Goal: Find contact information: Find contact information

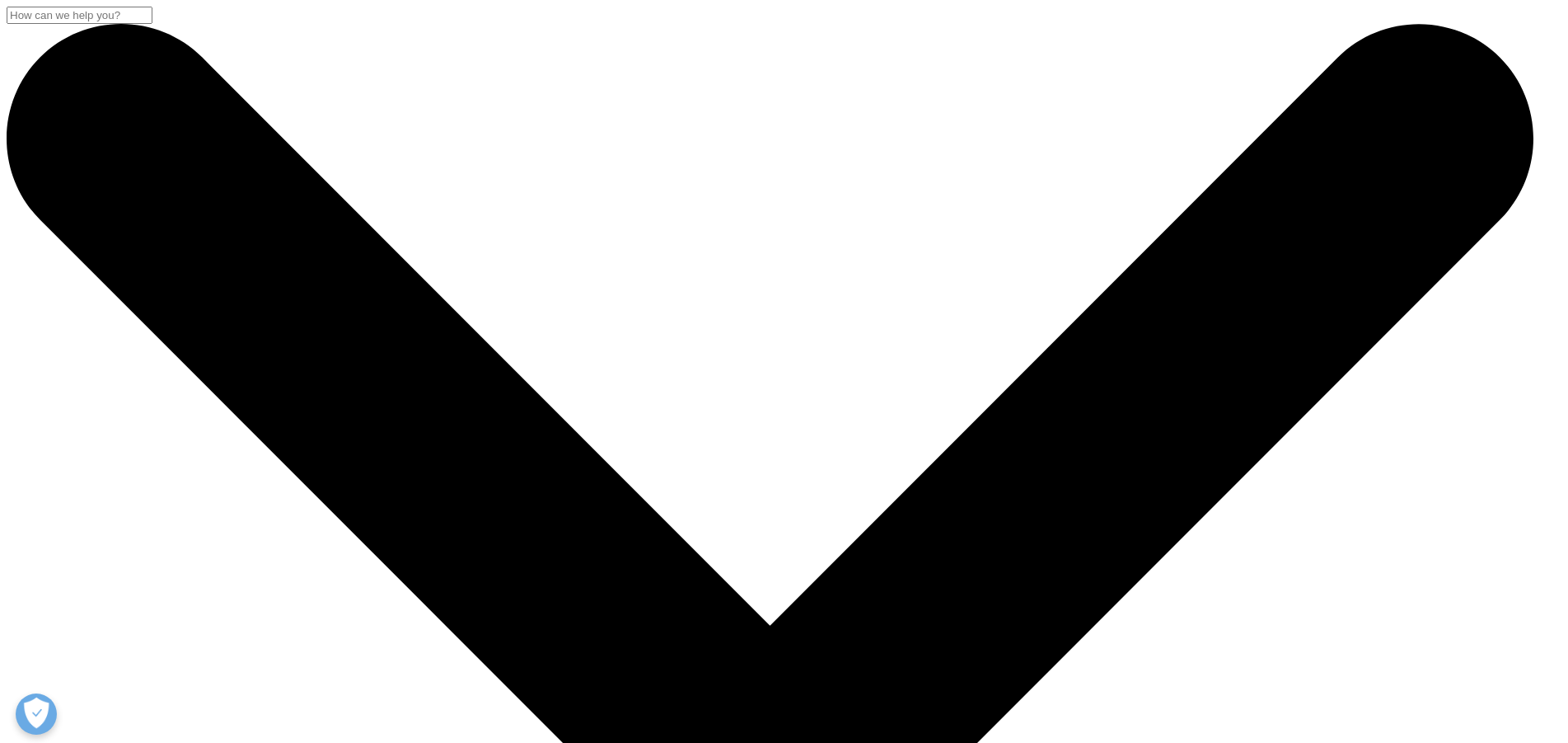
scroll to position [470, 0]
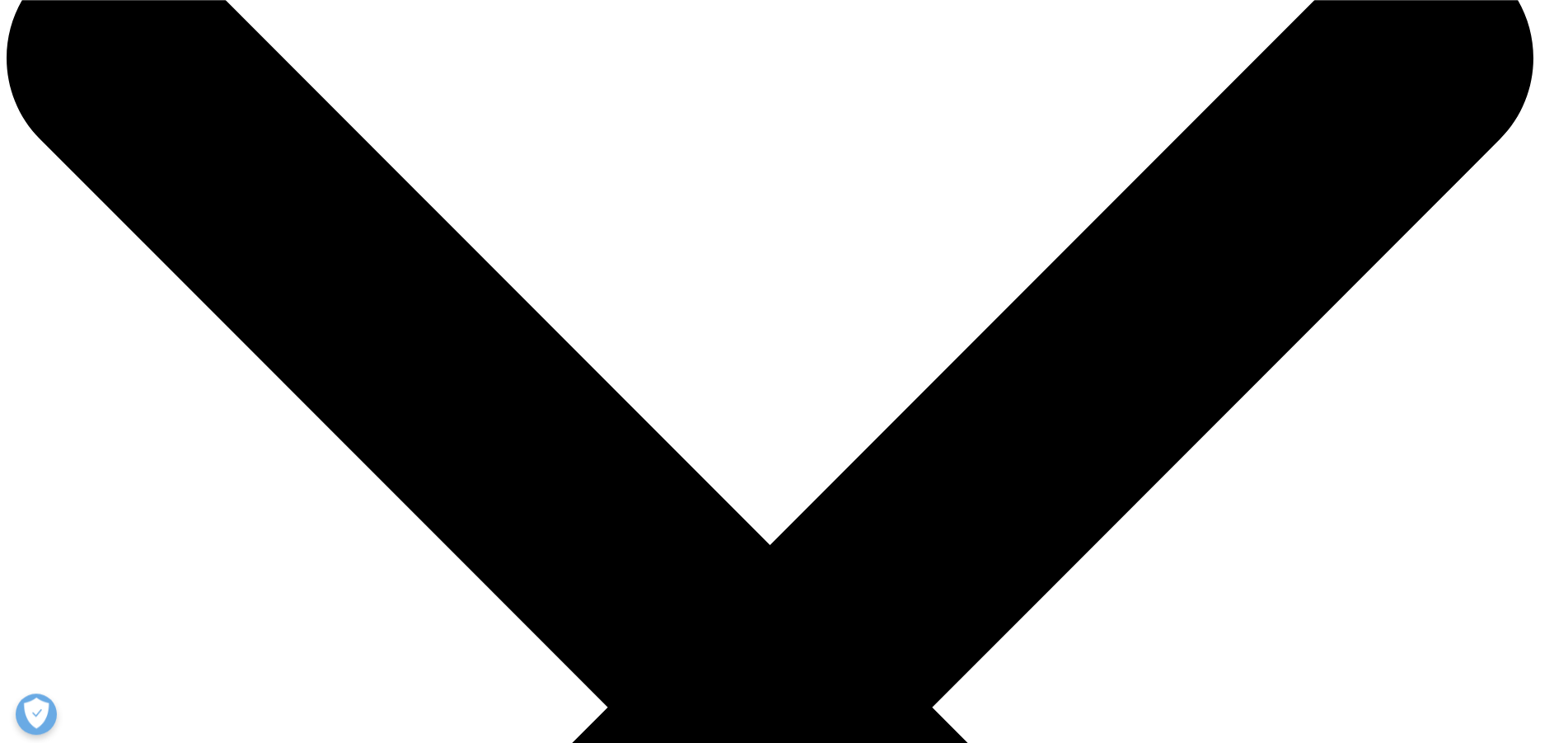
scroll to position [78, 0]
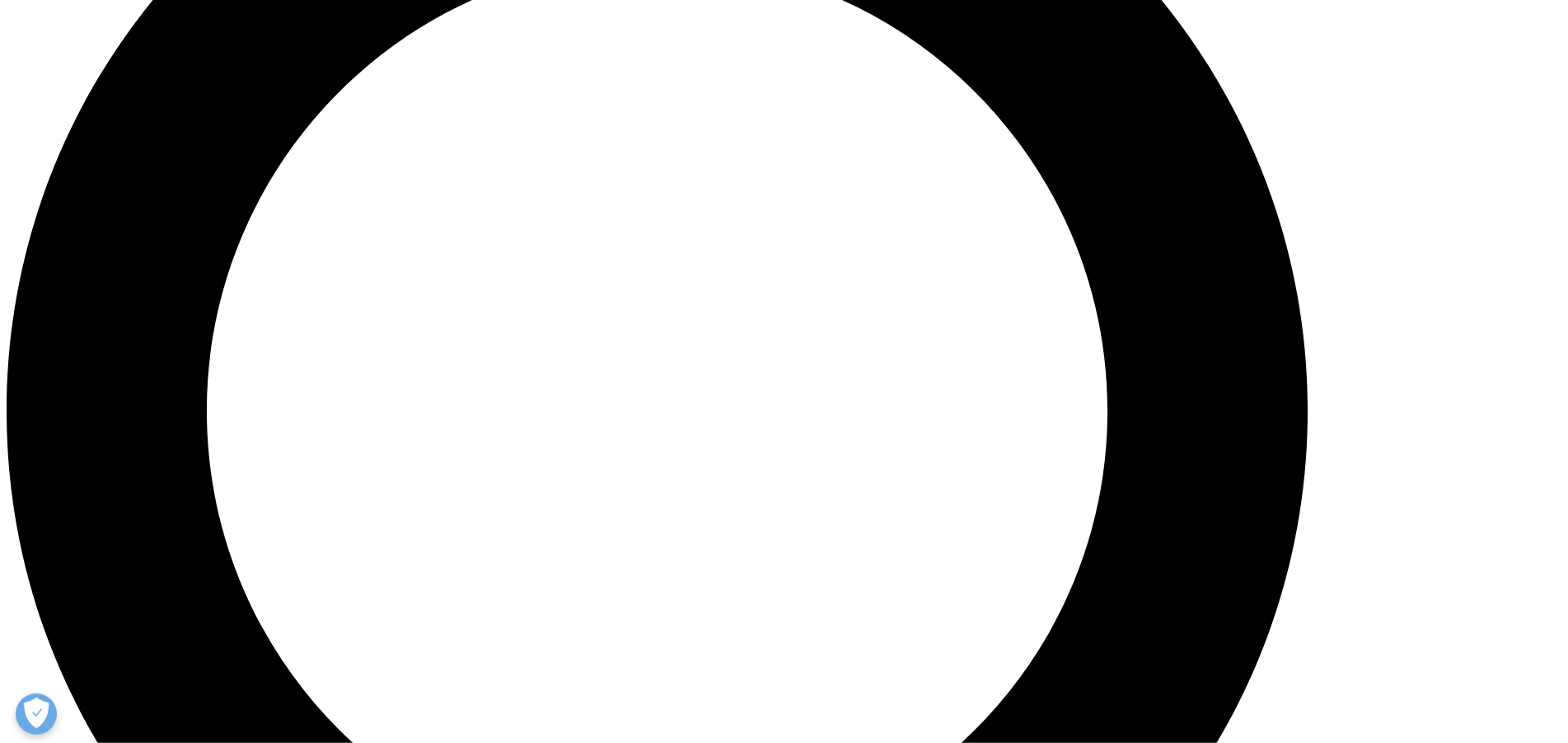
scroll to position [1770, 0]
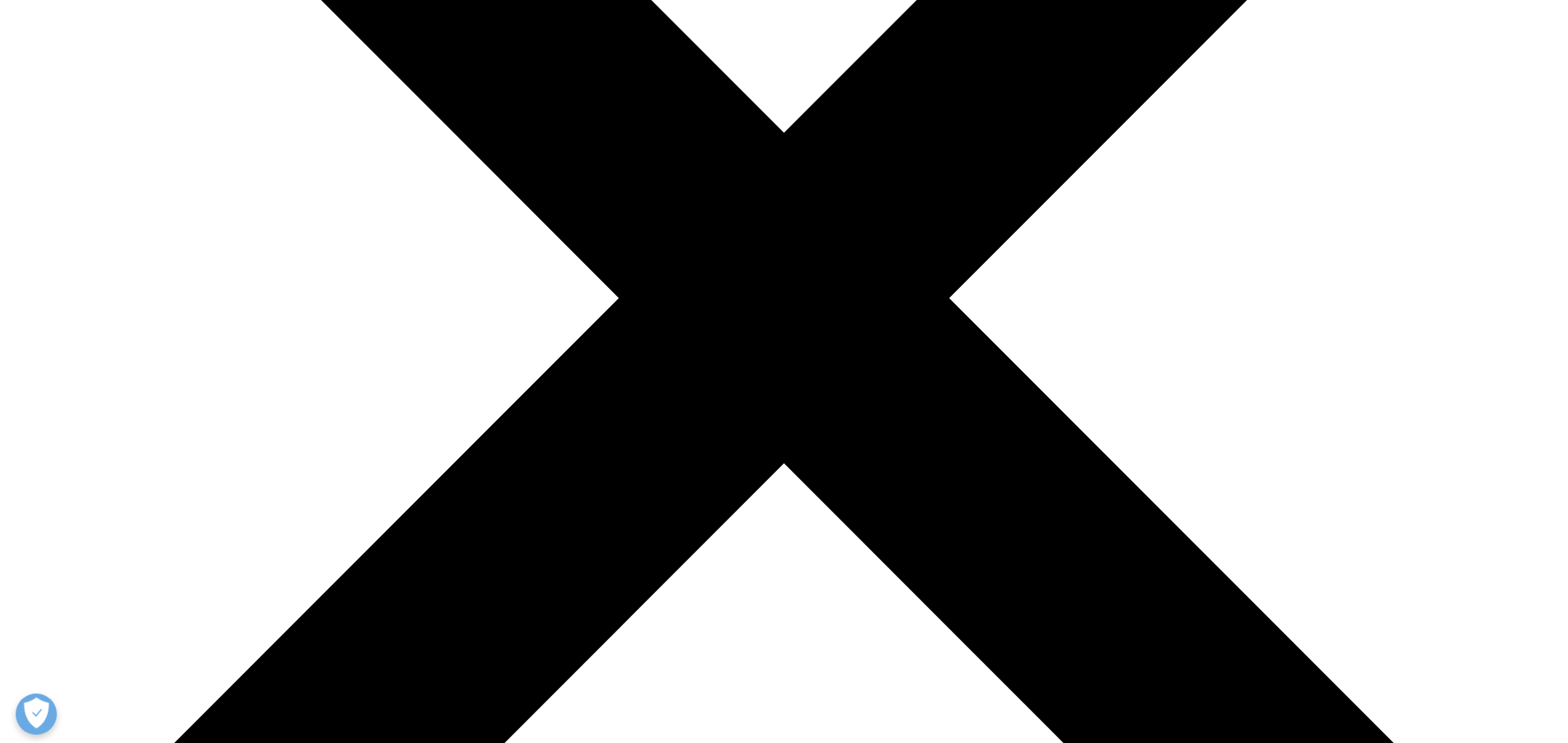
scroll to position [504, 0]
drag, startPoint x: 595, startPoint y: 563, endPoint x: 625, endPoint y: 592, distance: 41.7
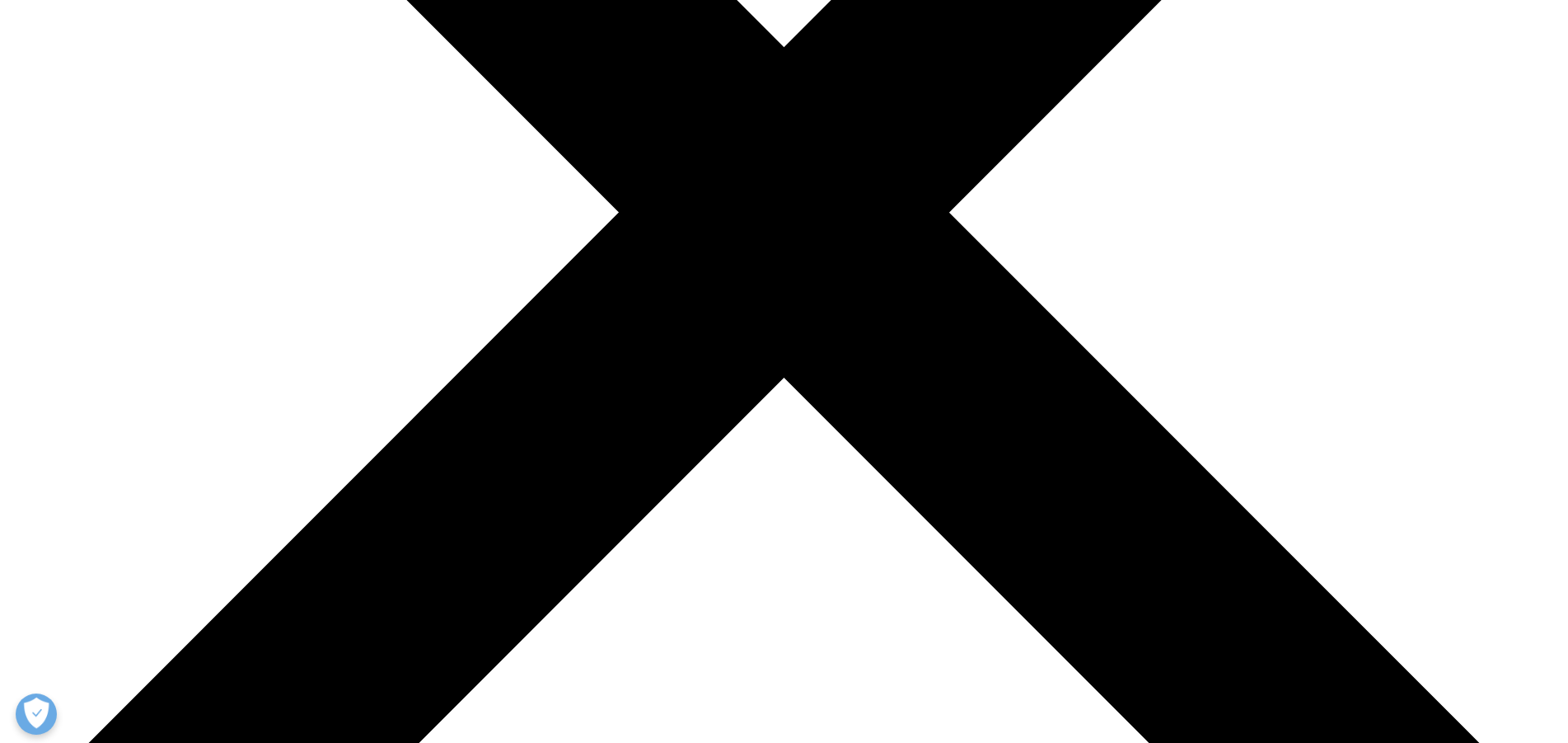
scroll to position [588, 0]
copy p "69 6604-0"
drag, startPoint x: 805, startPoint y: 680, endPoint x: 802, endPoint y: 655, distance: 25.2
